Goal: Task Accomplishment & Management: Manage account settings

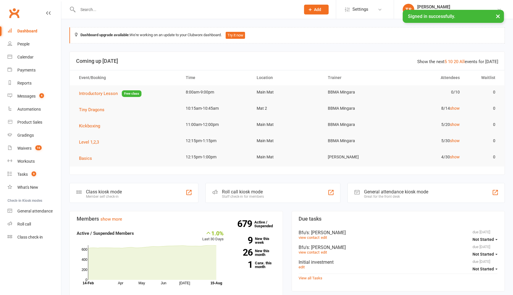
click at [85, 6] on input "text" at bounding box center [186, 10] width 221 height 8
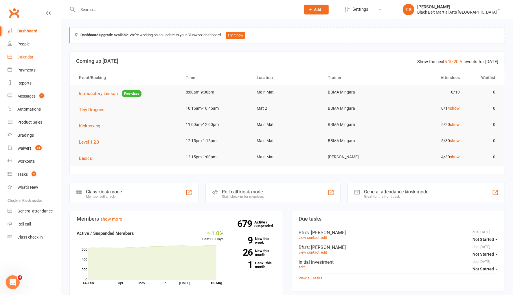
click at [23, 56] on div "Calendar" at bounding box center [25, 57] width 16 height 5
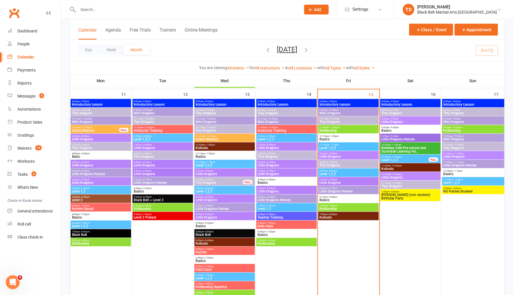
scroll to position [445, 0]
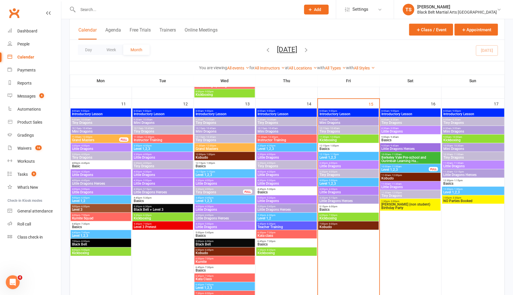
click at [329, 121] on span "Mini Dragons" at bounding box center [349, 122] width 58 height 3
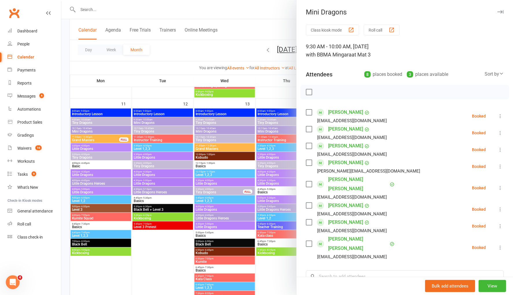
click at [337, 218] on link "[PERSON_NAME]" at bounding box center [345, 222] width 35 height 9
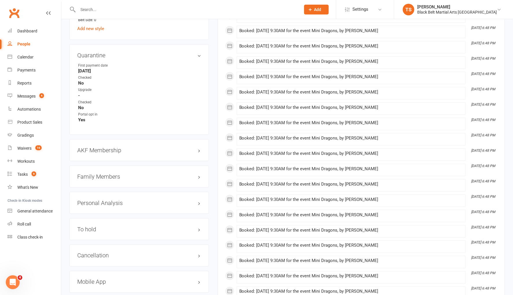
scroll to position [534, 0]
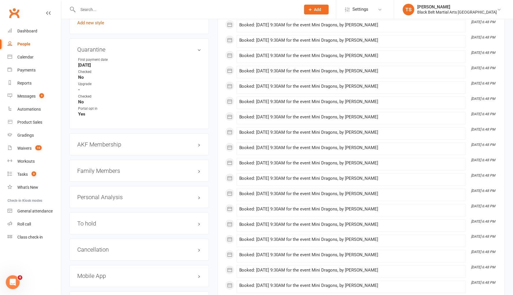
click at [104, 168] on h3 "Family Members" at bounding box center [139, 171] width 124 height 6
click at [103, 180] on link "[PERSON_NAME] - Parent / Guardian" at bounding box center [111, 183] width 67 height 6
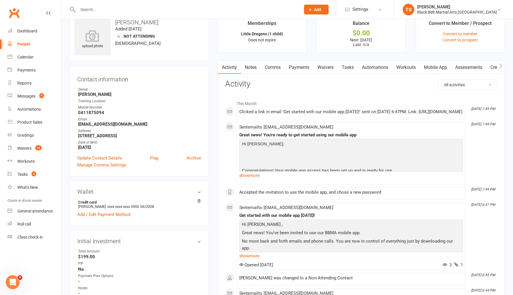
scroll to position [57, 0]
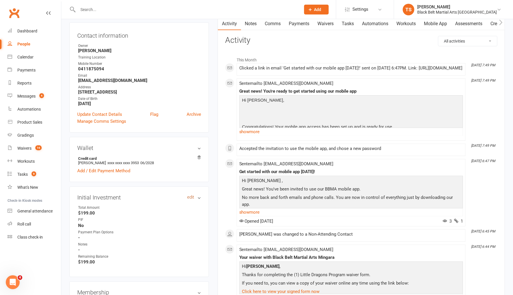
click at [190, 198] on link "edit" at bounding box center [190, 197] width 7 height 5
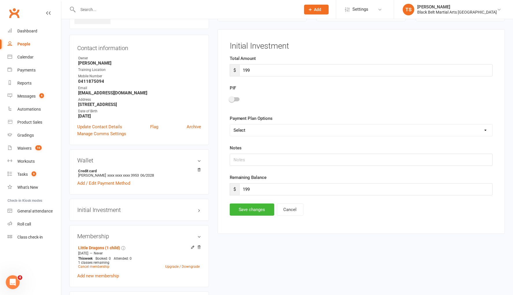
scroll to position [44, 0]
drag, startPoint x: 247, startPoint y: 189, endPoint x: 235, endPoint y: 189, distance: 11.3
click at [235, 189] on div "$ 199" at bounding box center [361, 190] width 263 height 12
type input "0"
drag, startPoint x: 237, startPoint y: 96, endPoint x: 239, endPoint y: 100, distance: 4.3
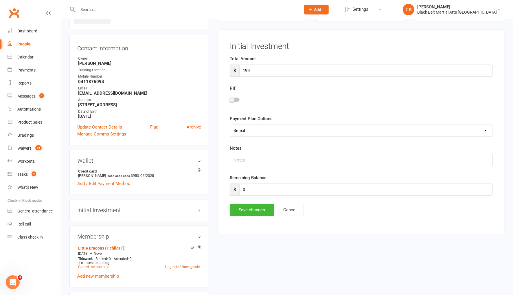
click at [237, 98] on div at bounding box center [235, 100] width 10 height 4
click at [230, 99] on input "checkbox" at bounding box center [230, 99] width 0 height 0
click at [250, 208] on button "Save changes" at bounding box center [252, 210] width 45 height 12
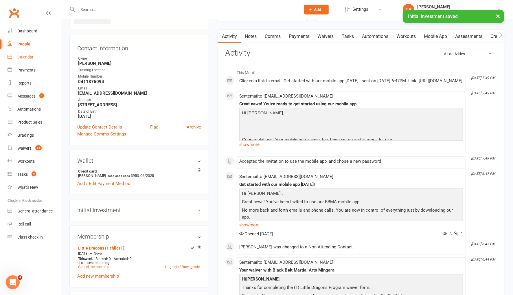
click at [23, 58] on div "Calendar" at bounding box center [25, 57] width 16 height 5
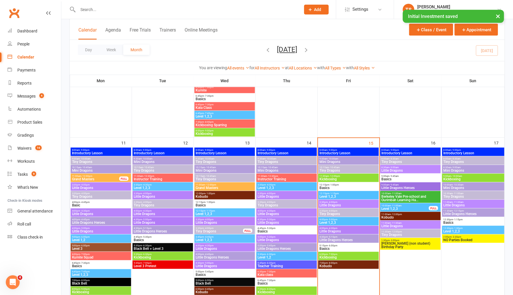
scroll to position [410, 0]
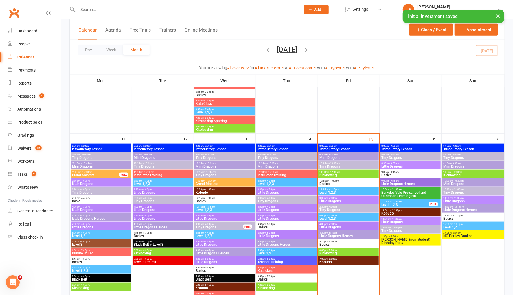
click at [337, 157] on span "Mini Dragons" at bounding box center [349, 157] width 58 height 3
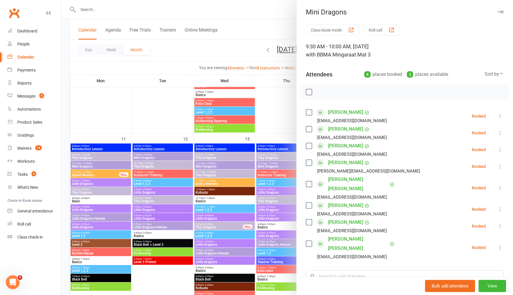
click at [336, 180] on link "[PERSON_NAME] [PERSON_NAME]" at bounding box center [358, 184] width 60 height 19
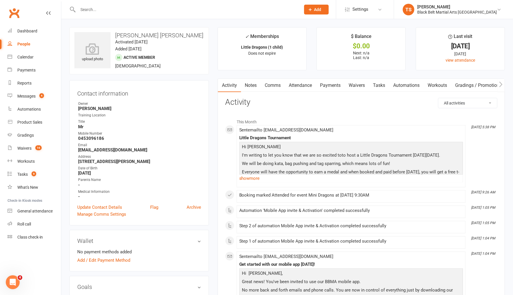
click at [336, 85] on link "Payments" at bounding box center [330, 85] width 29 height 13
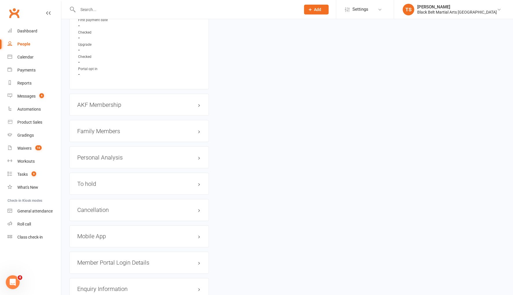
scroll to position [585, 0]
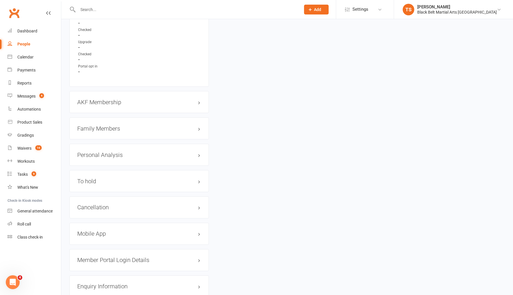
click at [105, 125] on h3 "Family Members" at bounding box center [139, 128] width 124 height 6
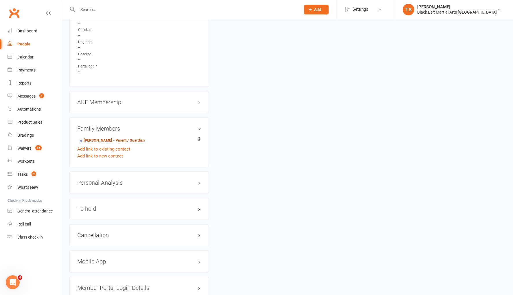
click at [99, 138] on link "[PERSON_NAME] - Parent / Guardian" at bounding box center [111, 141] width 67 height 6
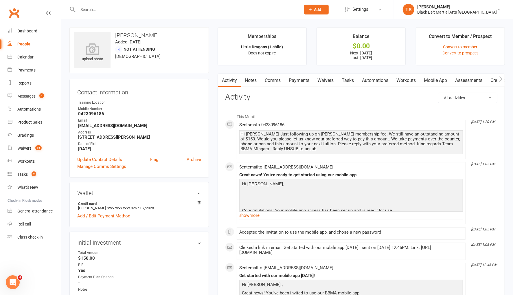
click at [295, 81] on link "Payments" at bounding box center [299, 80] width 29 height 13
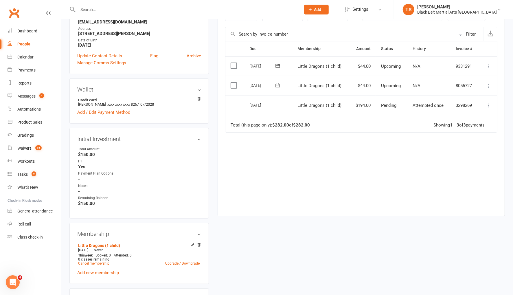
scroll to position [108, 0]
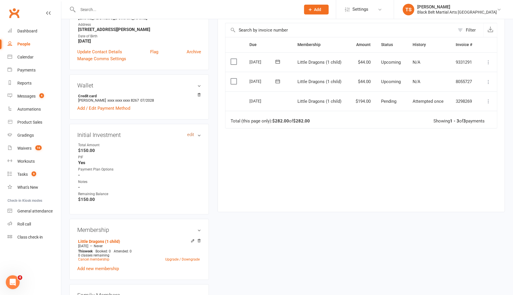
click at [187, 134] on link "edit" at bounding box center [190, 134] width 7 height 5
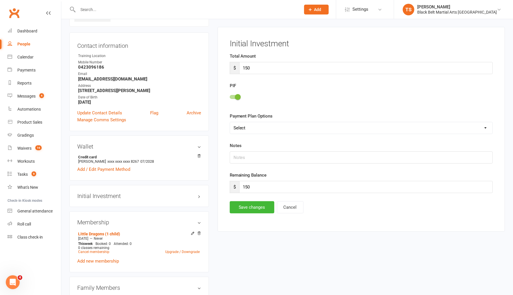
scroll to position [44, 0]
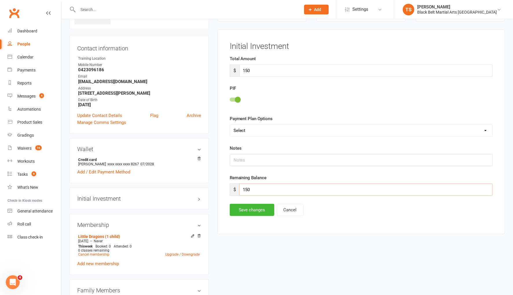
click at [252, 189] on input "150" at bounding box center [366, 190] width 254 height 12
type input "1"
type input "0"
drag, startPoint x: 245, startPoint y: 212, endPoint x: 249, endPoint y: 213, distance: 3.7
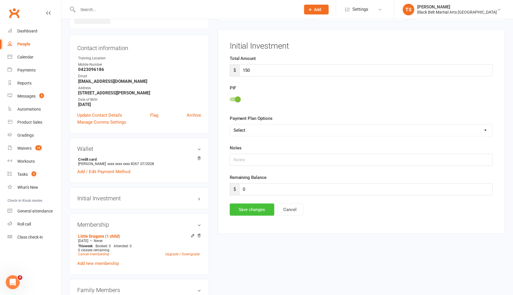
click at [245, 212] on button "Save changes" at bounding box center [252, 210] width 45 height 12
